Goal: Task Accomplishment & Management: Complete application form

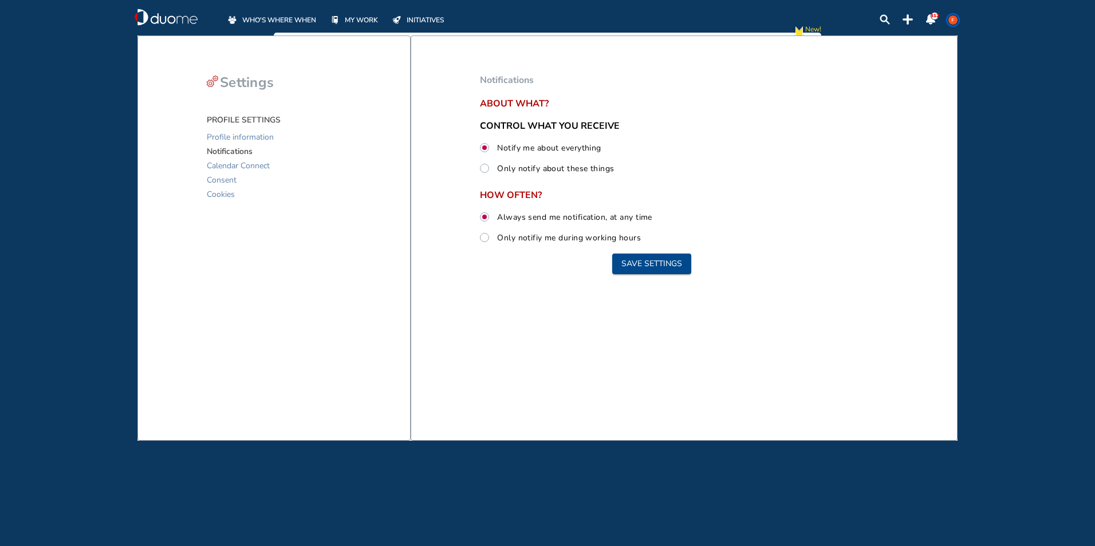
click at [300, 20] on span "WHO'S WHERE WHEN" at bounding box center [279, 19] width 74 height 11
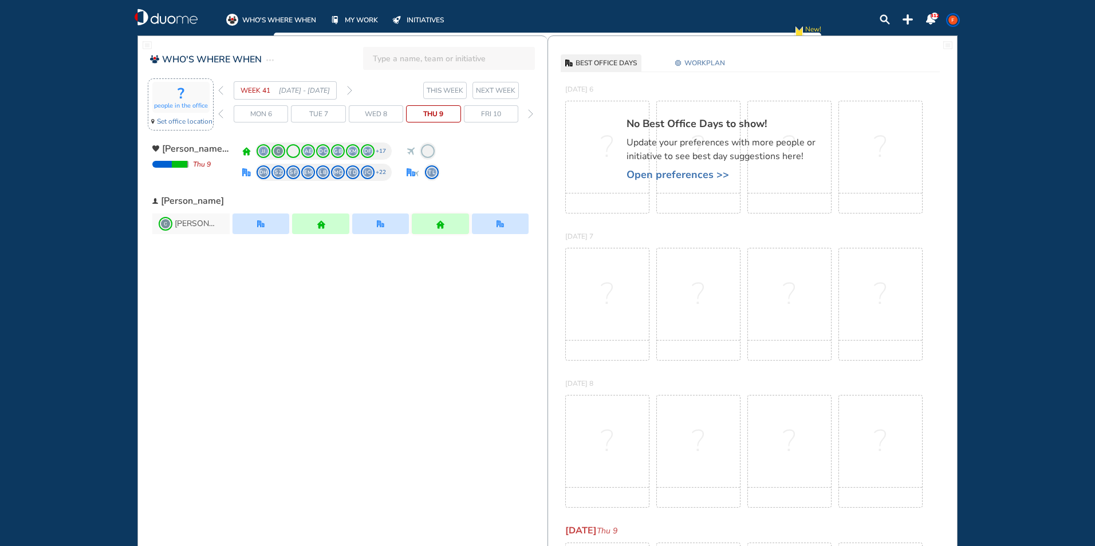
click at [199, 120] on span "Set office location" at bounding box center [185, 121] width 56 height 11
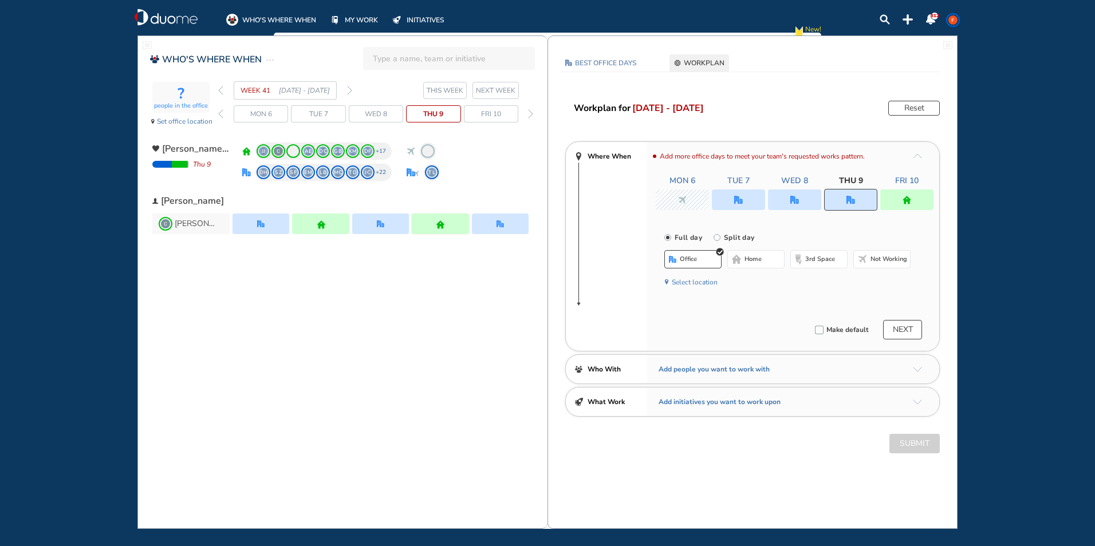
click at [899, 323] on button "NEXT" at bounding box center [902, 329] width 39 height 19
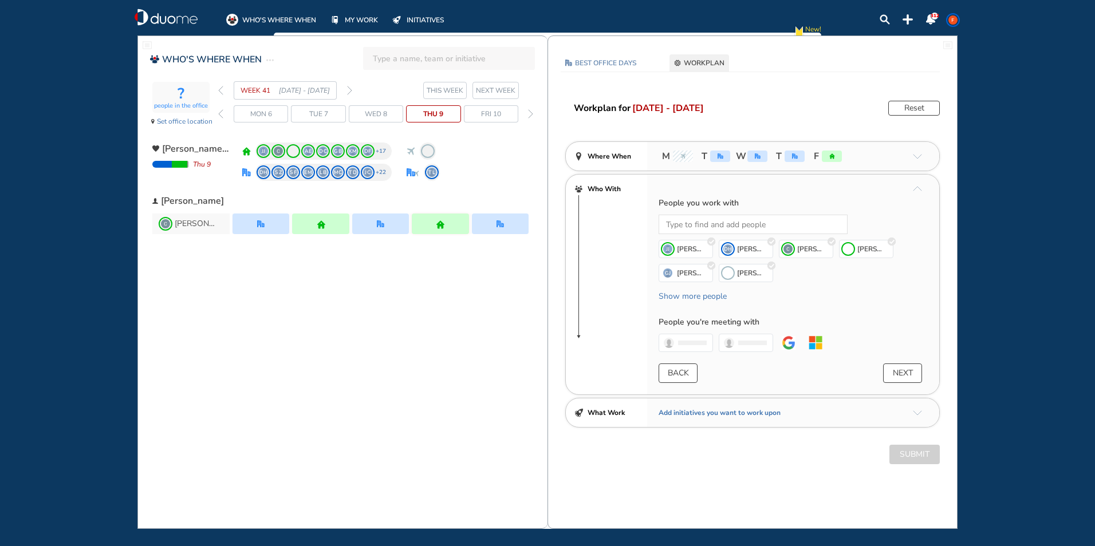
click at [910, 376] on button "NEXT" at bounding box center [902, 373] width 39 height 19
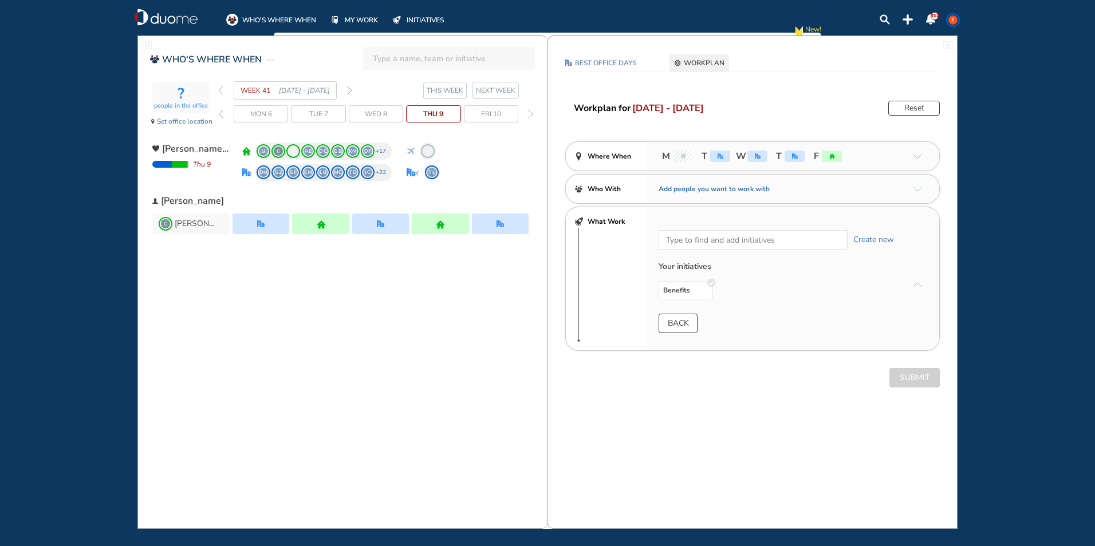
click at [905, 110] on button "Reset" at bounding box center [914, 108] width 52 height 15
click at [911, 267] on div "Submit" at bounding box center [752, 263] width 409 height 19
click at [902, 267] on div "Submit" at bounding box center [752, 263] width 409 height 19
click at [903, 115] on button "Edit again" at bounding box center [914, 108] width 52 height 15
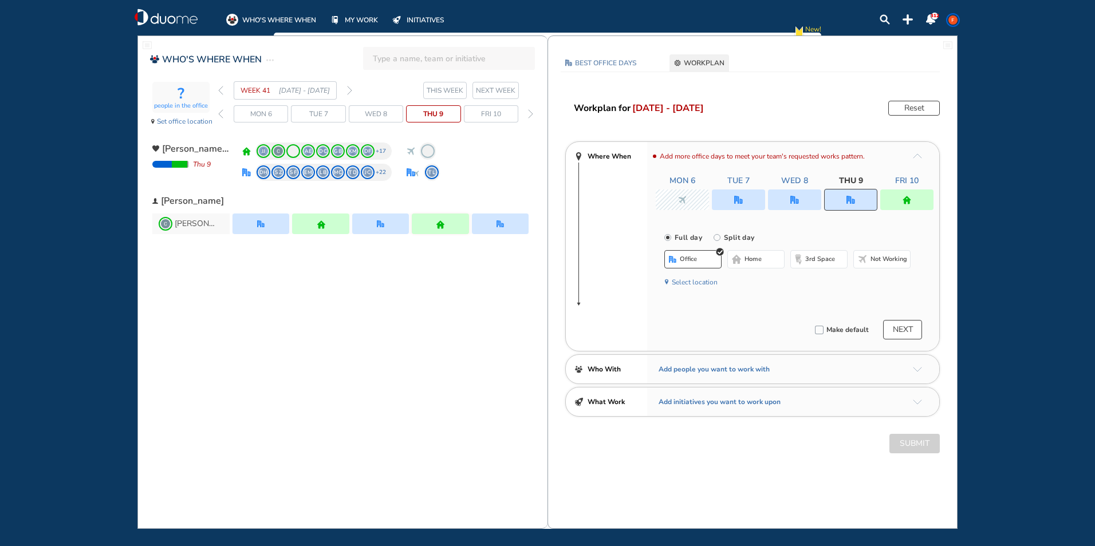
click at [507, 91] on span "NEXT WEEK" at bounding box center [496, 90] width 40 height 11
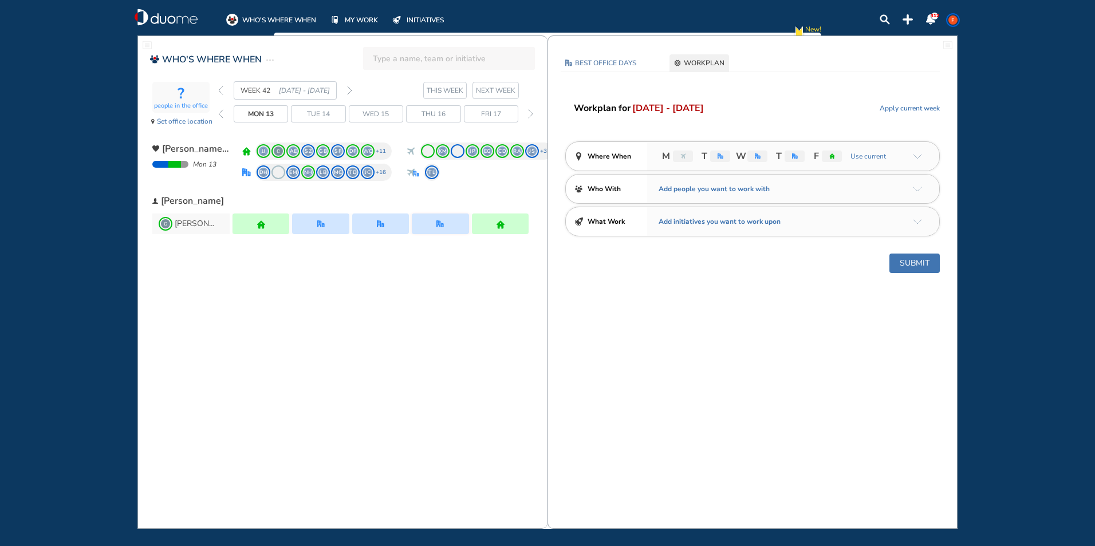
click at [902, 266] on button "Submit" at bounding box center [914, 263] width 50 height 19
